Goal: Contribute content: Add original content to the website for others to see

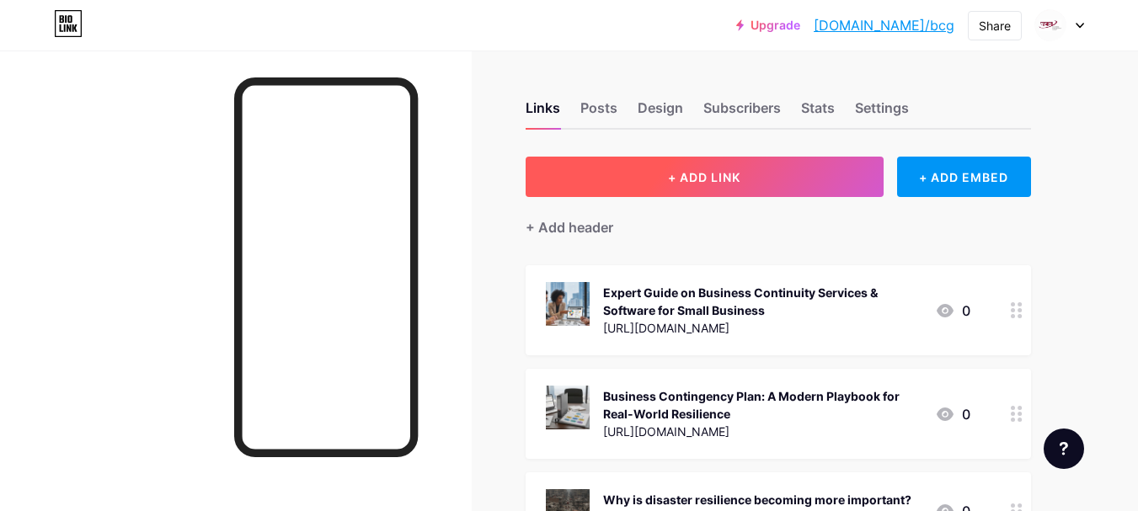
click at [739, 168] on button "+ ADD LINK" at bounding box center [705, 177] width 358 height 40
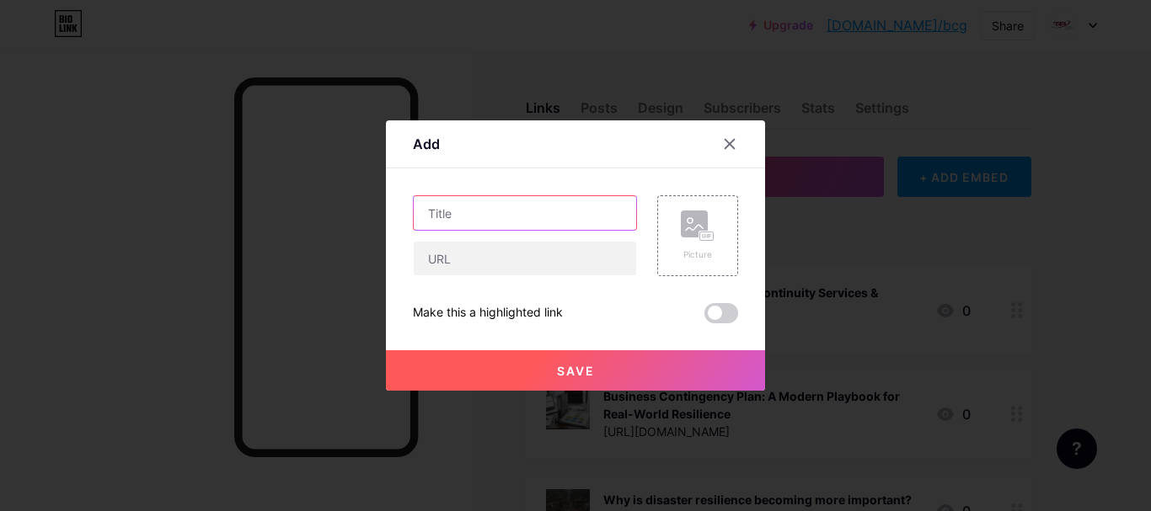
click at [541, 222] on input "text" at bounding box center [525, 213] width 222 height 34
paste input "Constructing Resilience Before the Storm: Strategic Planning for Business Conti…"
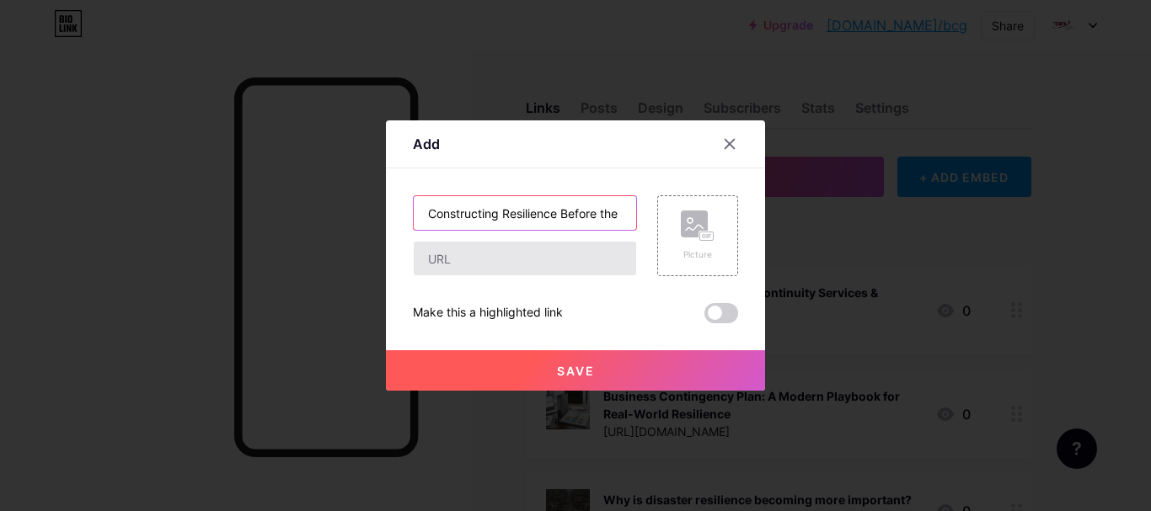
scroll to position [0, 321]
type input "Constructing Resilience Before the Storm: Strategic Planning for Business Conti…"
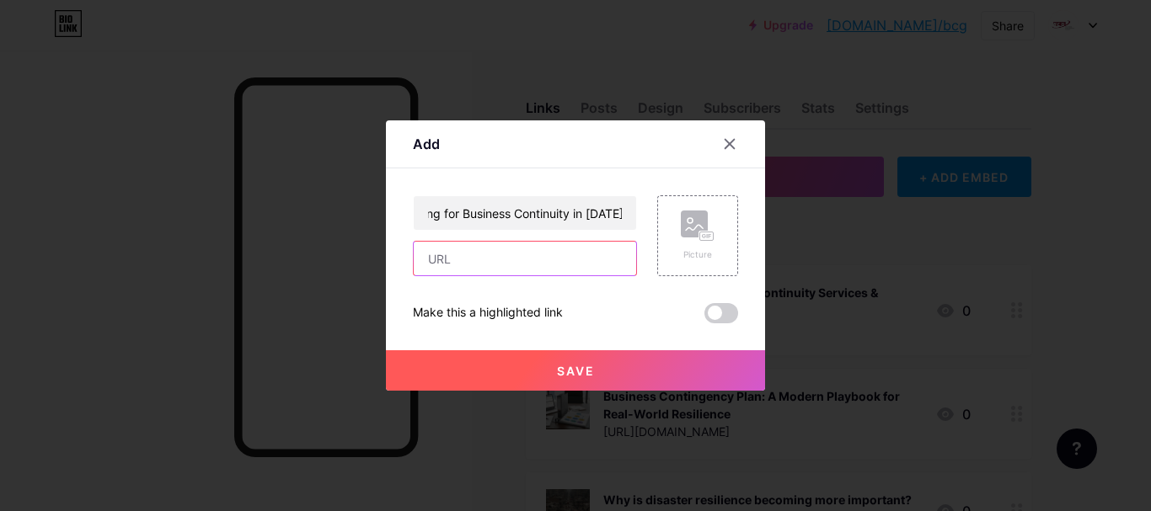
click at [520, 253] on input "text" at bounding box center [525, 259] width 222 height 34
paste input "[URL][DOMAIN_NAME]"
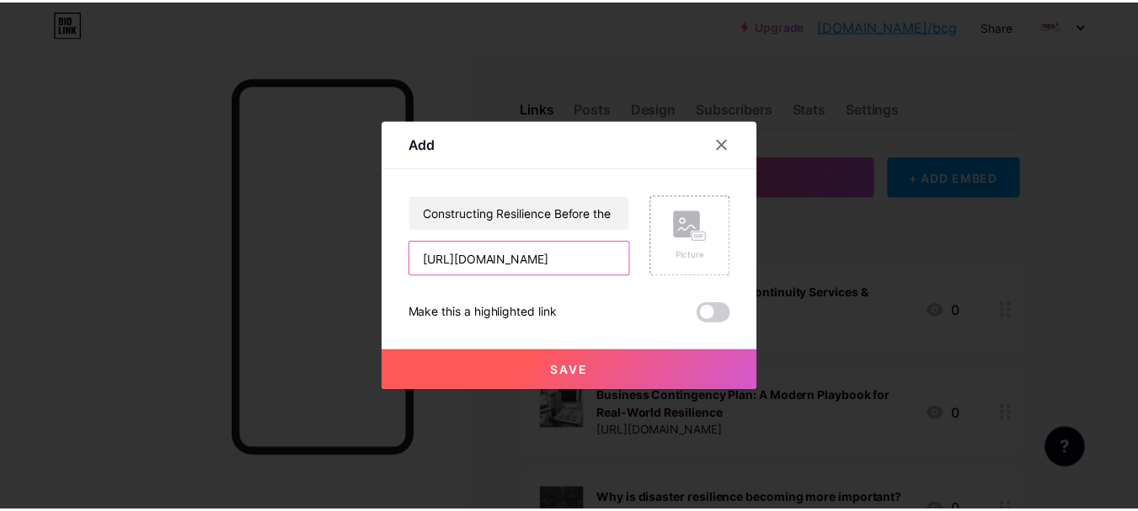
scroll to position [0, 693]
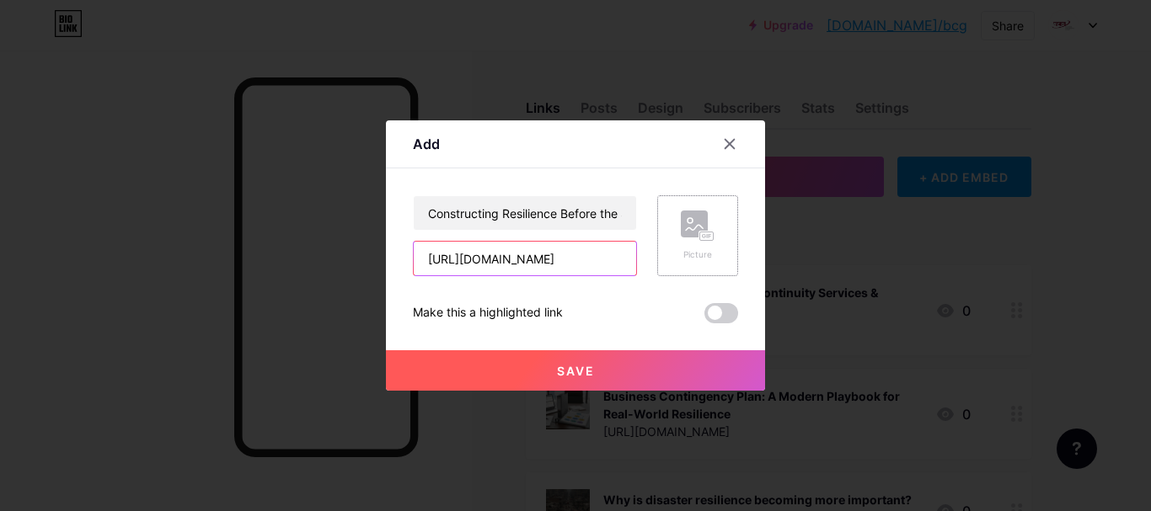
type input "[URL][DOMAIN_NAME]"
click at [717, 237] on div "Picture" at bounding box center [697, 235] width 81 height 81
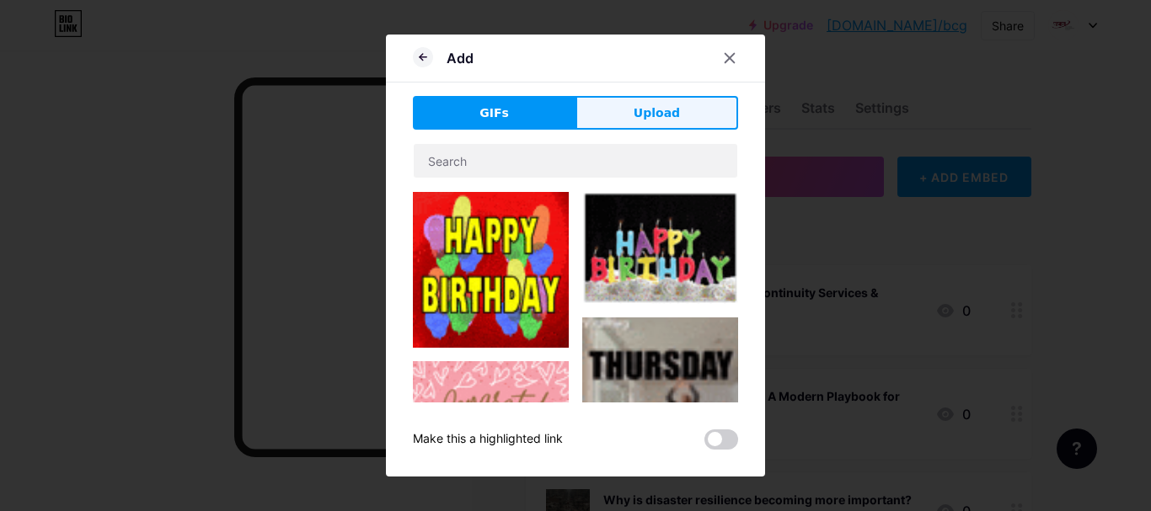
click at [701, 127] on button "Upload" at bounding box center [656, 113] width 163 height 34
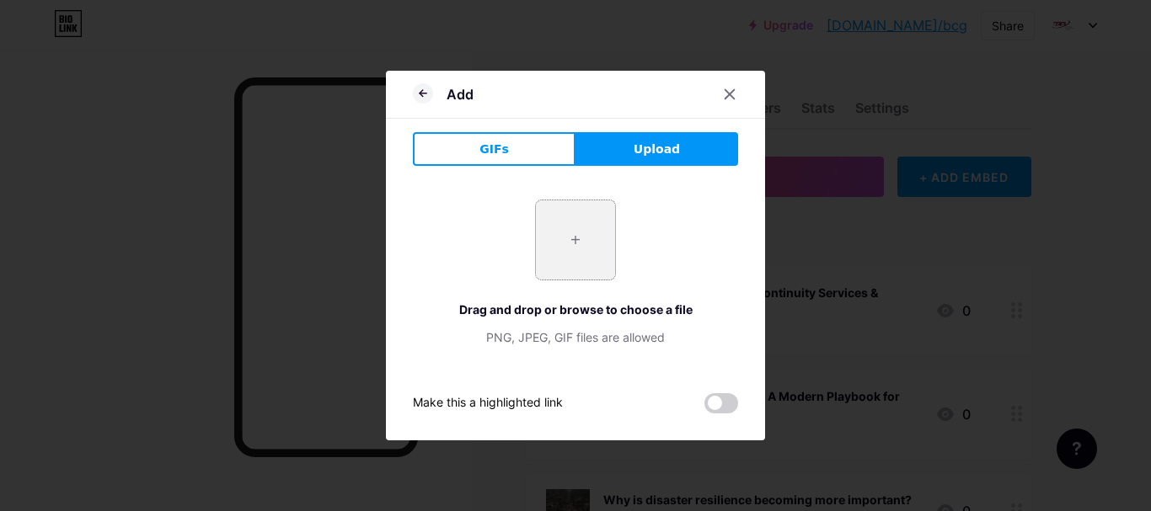
click at [602, 238] on input "file" at bounding box center [575, 239] width 79 height 79
type input "C:\fakepath\Whisk_a24b3124d1b7a6ea41b43b1725da0768dr.jpeg"
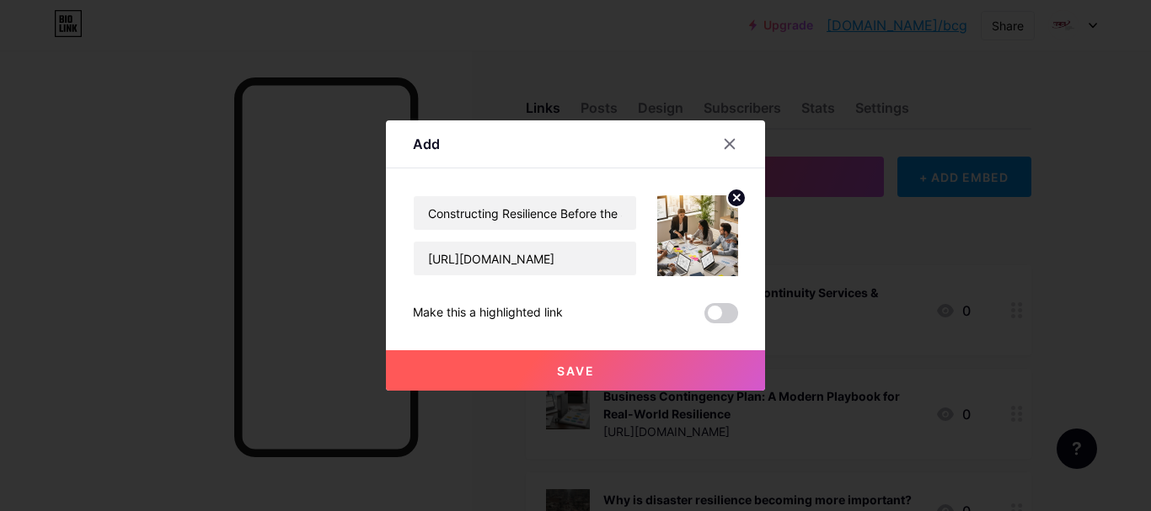
click at [594, 355] on button "Save" at bounding box center [575, 370] width 379 height 40
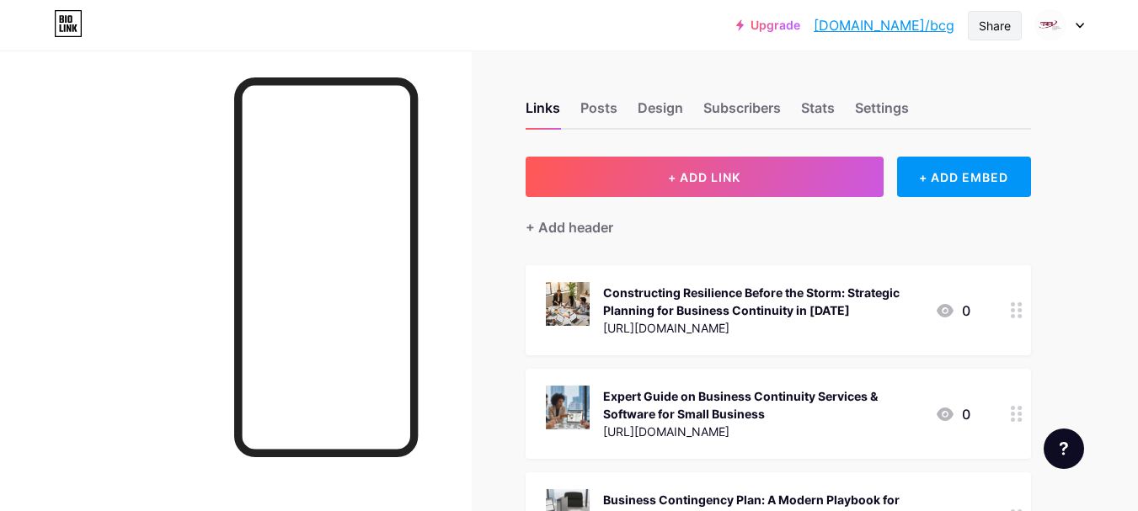
click at [997, 23] on div "Share" at bounding box center [995, 26] width 32 height 18
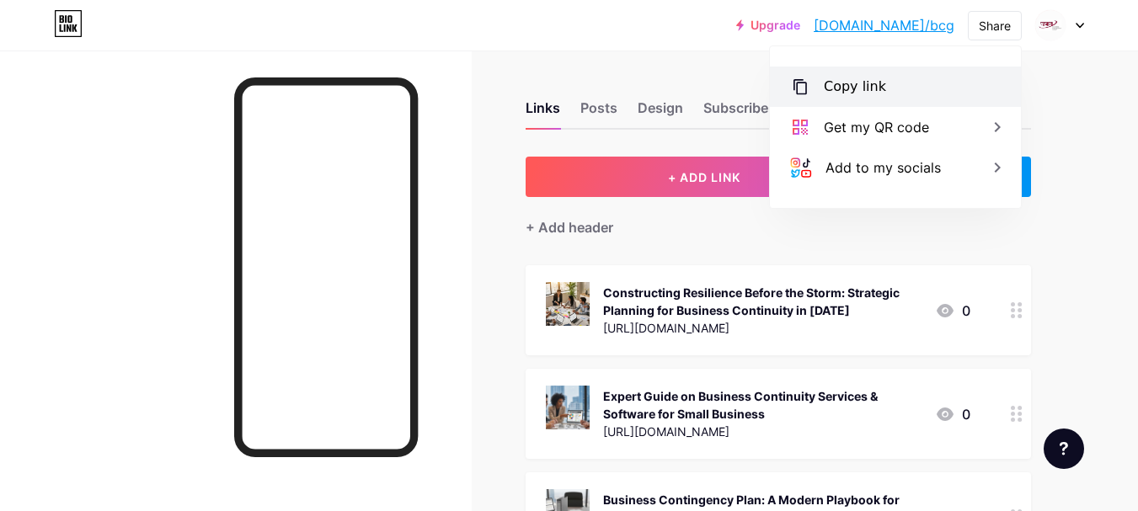
click at [872, 90] on div "Copy link" at bounding box center [855, 87] width 62 height 20
